Goal: Information Seeking & Learning: Learn about a topic

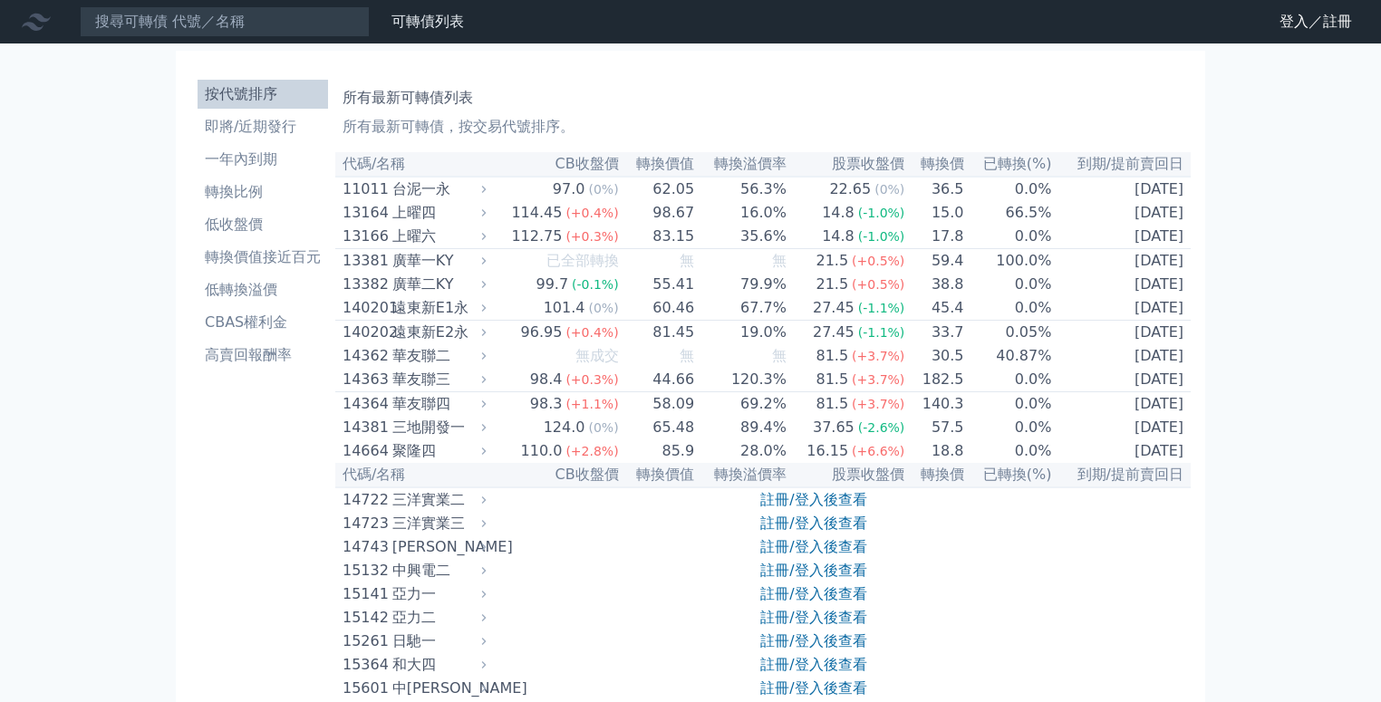
click at [0, 0] on icon at bounding box center [0, 0] width 0 height 0
click at [0, 0] on link "登入／註冊" at bounding box center [0, 0] width 0 height 0
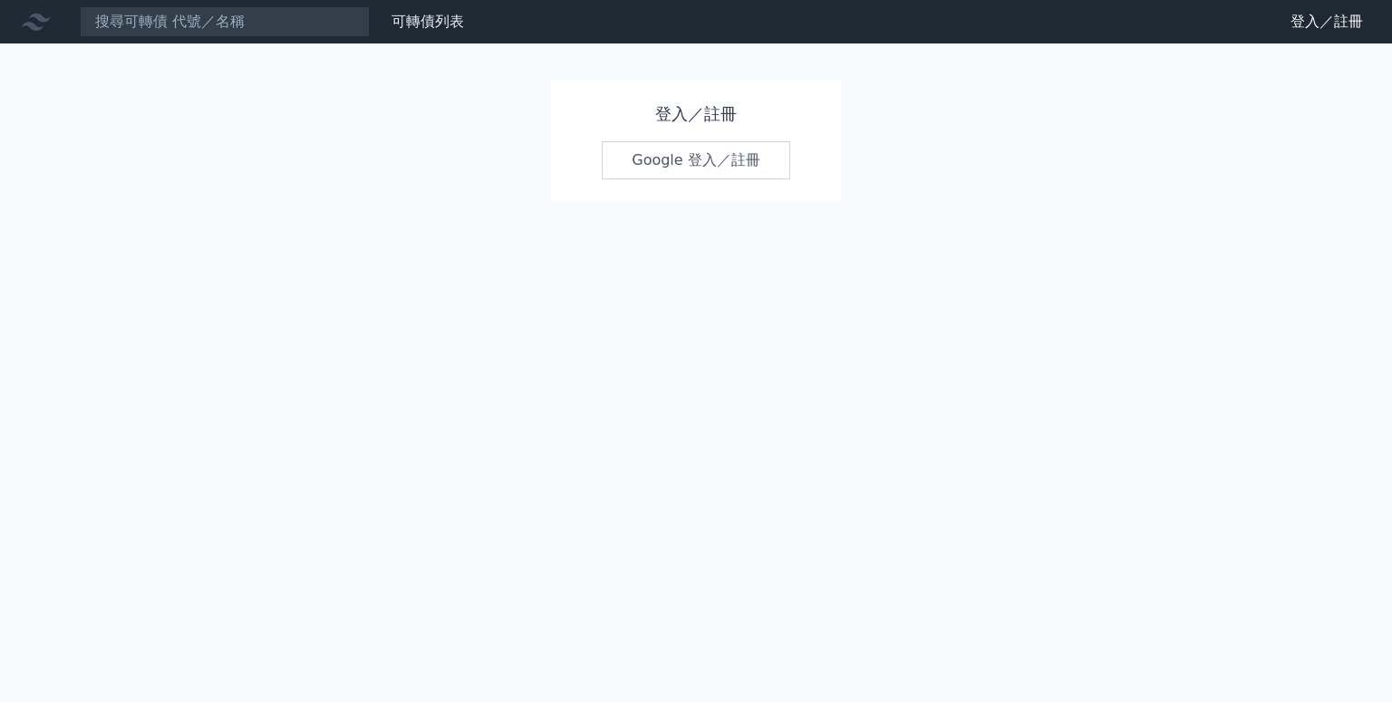
click at [698, 165] on link "Google 登入／註冊" at bounding box center [696, 160] width 189 height 38
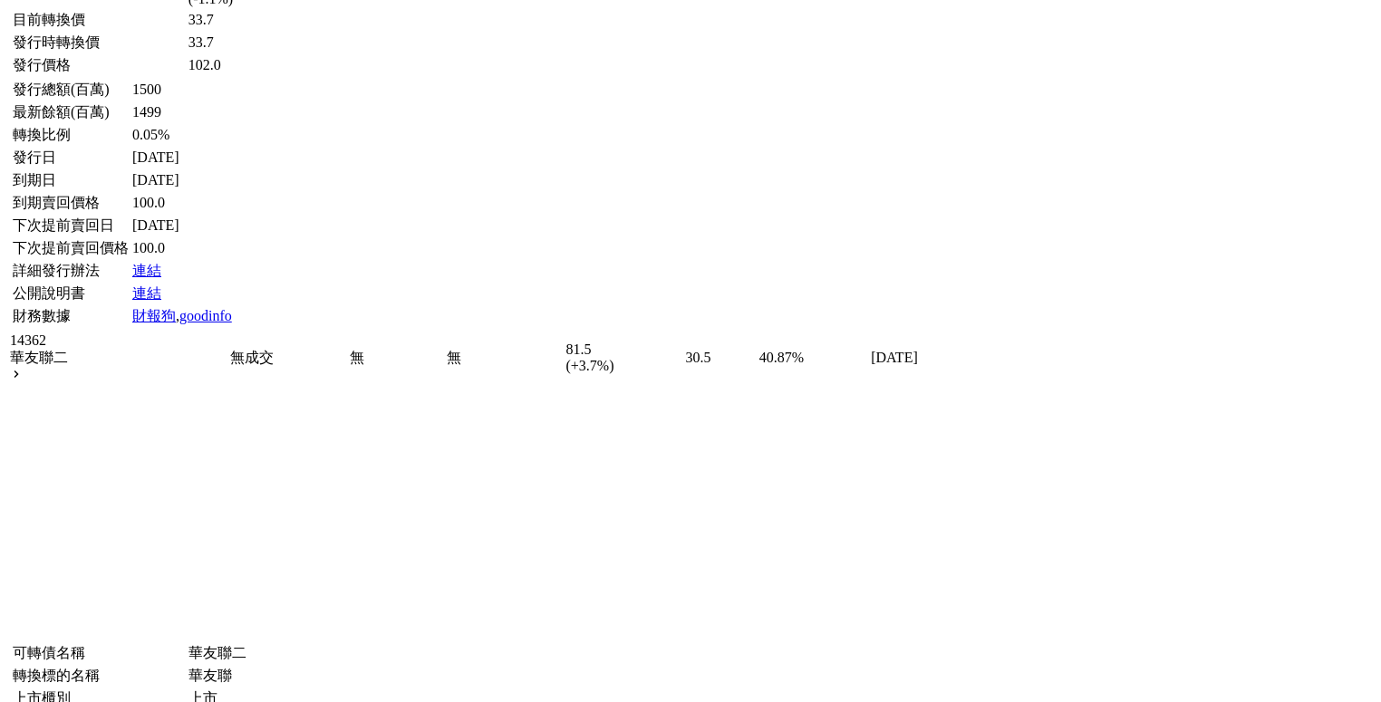
scroll to position [7719, 0]
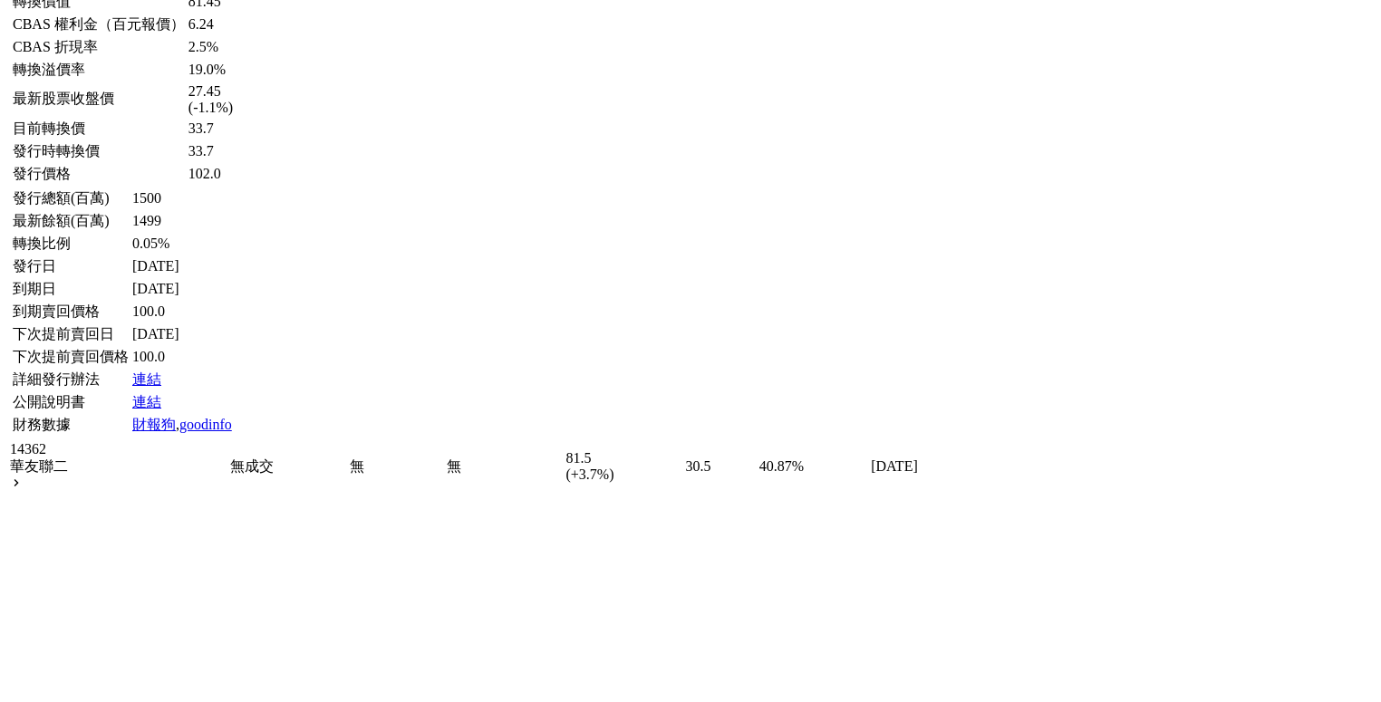
scroll to position [7562, 0]
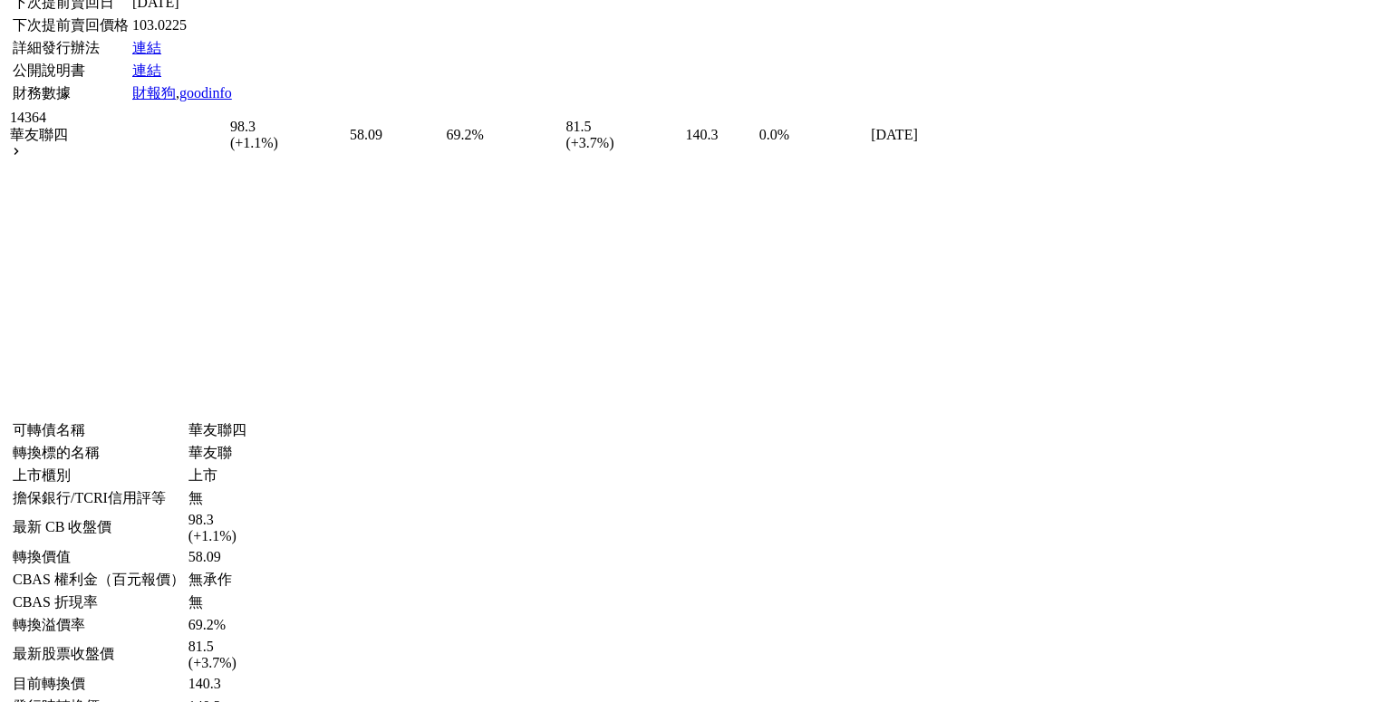
scroll to position [10130, 0]
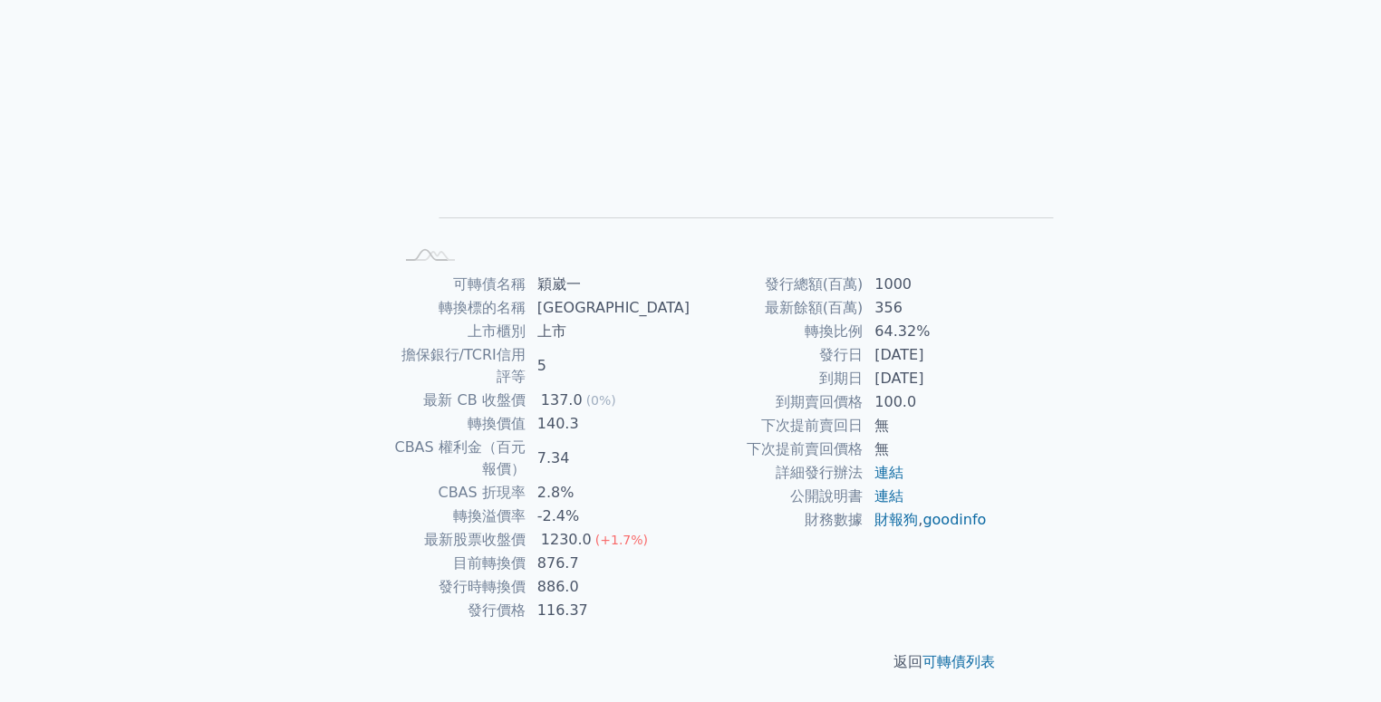
scroll to position [301, 0]
